Goal: Task Accomplishment & Management: Manage account settings

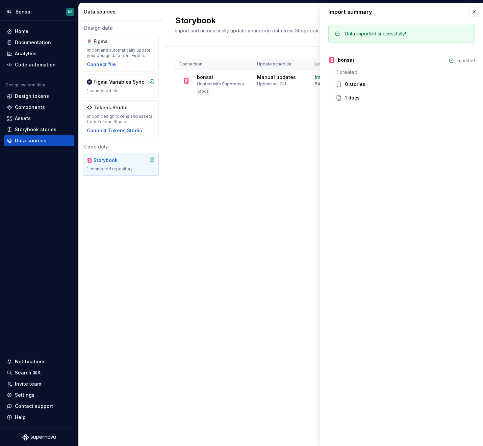
click at [308, 188] on div "Storybook Import and automatically update your code data from Storybook. Learn …" at bounding box center [323, 224] width 320 height 443
click at [475, 10] on button "button" at bounding box center [473, 11] width 9 height 9
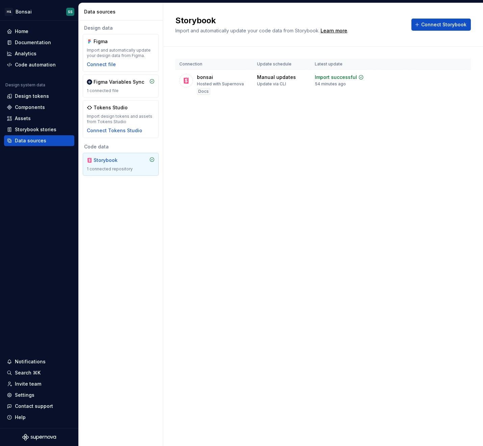
click at [255, 220] on div "Storybook Import and automatically update your code data from Storybook. Learn …" at bounding box center [323, 224] width 320 height 443
click at [233, 273] on div "Storybook Import and automatically update your code data from Storybook. Learn …" at bounding box center [323, 224] width 320 height 443
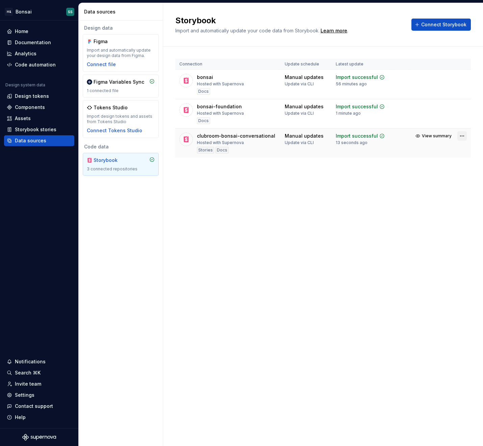
click at [462, 136] on html "H& Bonsai SS Home Documentation Analytics Code automation Design system data De…" at bounding box center [241, 223] width 483 height 446
click at [436, 173] on div "Remove connection" at bounding box center [438, 173] width 51 height 7
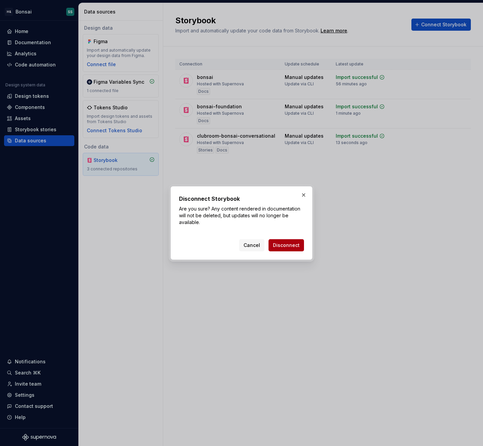
click at [287, 248] on button "Disconnect" at bounding box center [285, 245] width 35 height 12
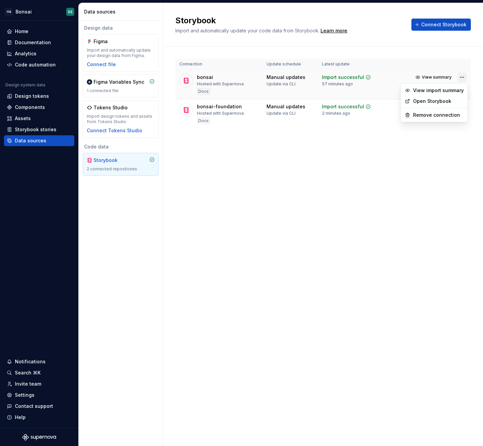
click at [463, 77] on html "H& Bonsai SS Home Documentation Analytics Code automation Design system data De…" at bounding box center [241, 223] width 483 height 446
click at [436, 115] on div "Remove connection" at bounding box center [438, 115] width 51 height 7
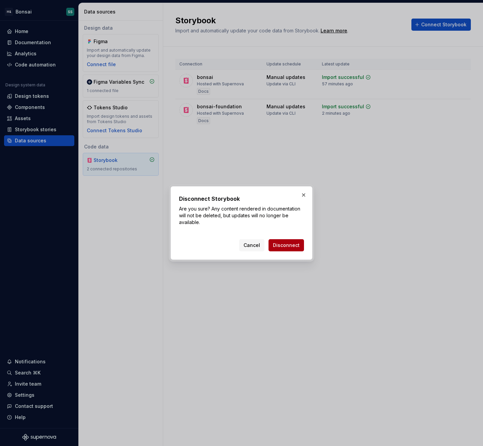
click at [287, 244] on span "Disconnect" at bounding box center [286, 245] width 27 height 7
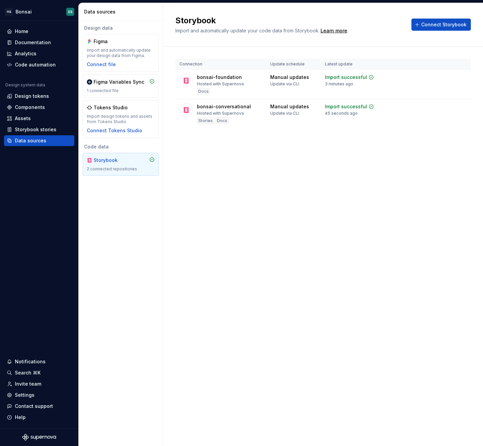
click at [273, 241] on div "Storybook Import and automatically update your code data from Storybook. Learn …" at bounding box center [323, 224] width 320 height 443
click at [322, 276] on div "Storybook Import and automatically update your code data from Storybook. Learn …" at bounding box center [323, 224] width 320 height 443
